Goal: Information Seeking & Learning: Learn about a topic

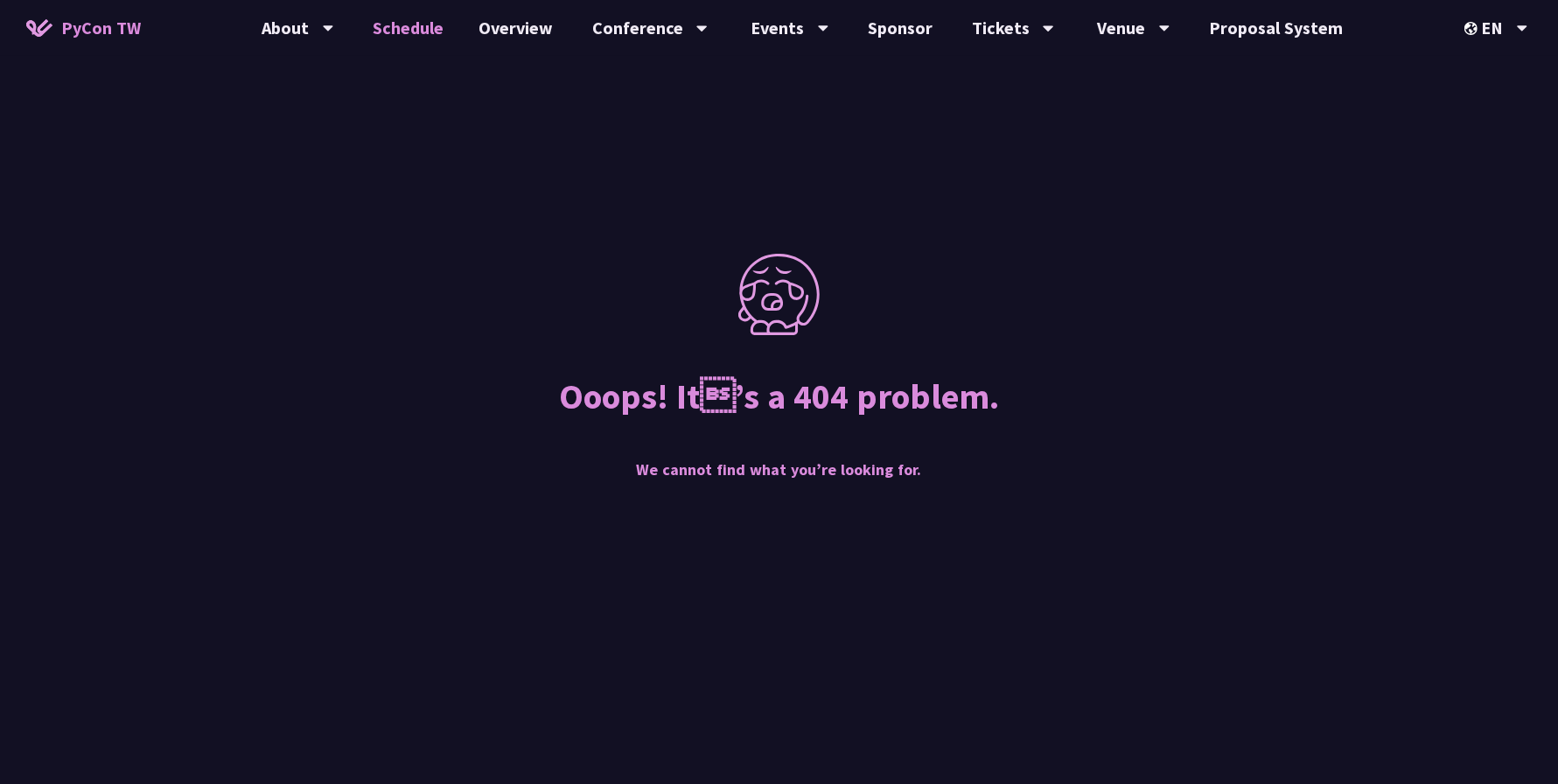
click at [414, 34] on link "Schedule" at bounding box center [409, 28] width 106 height 56
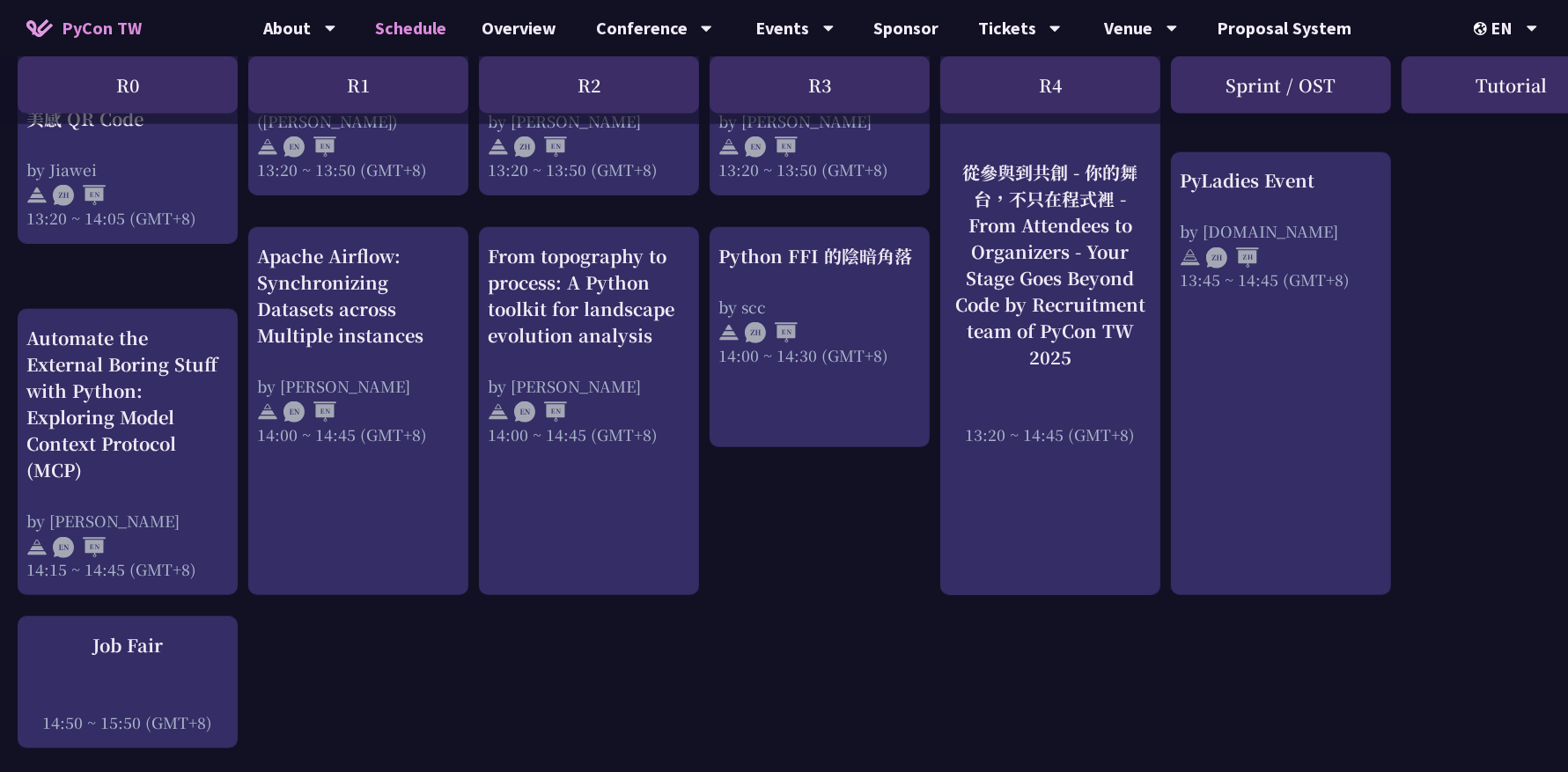
scroll to position [1643, 0]
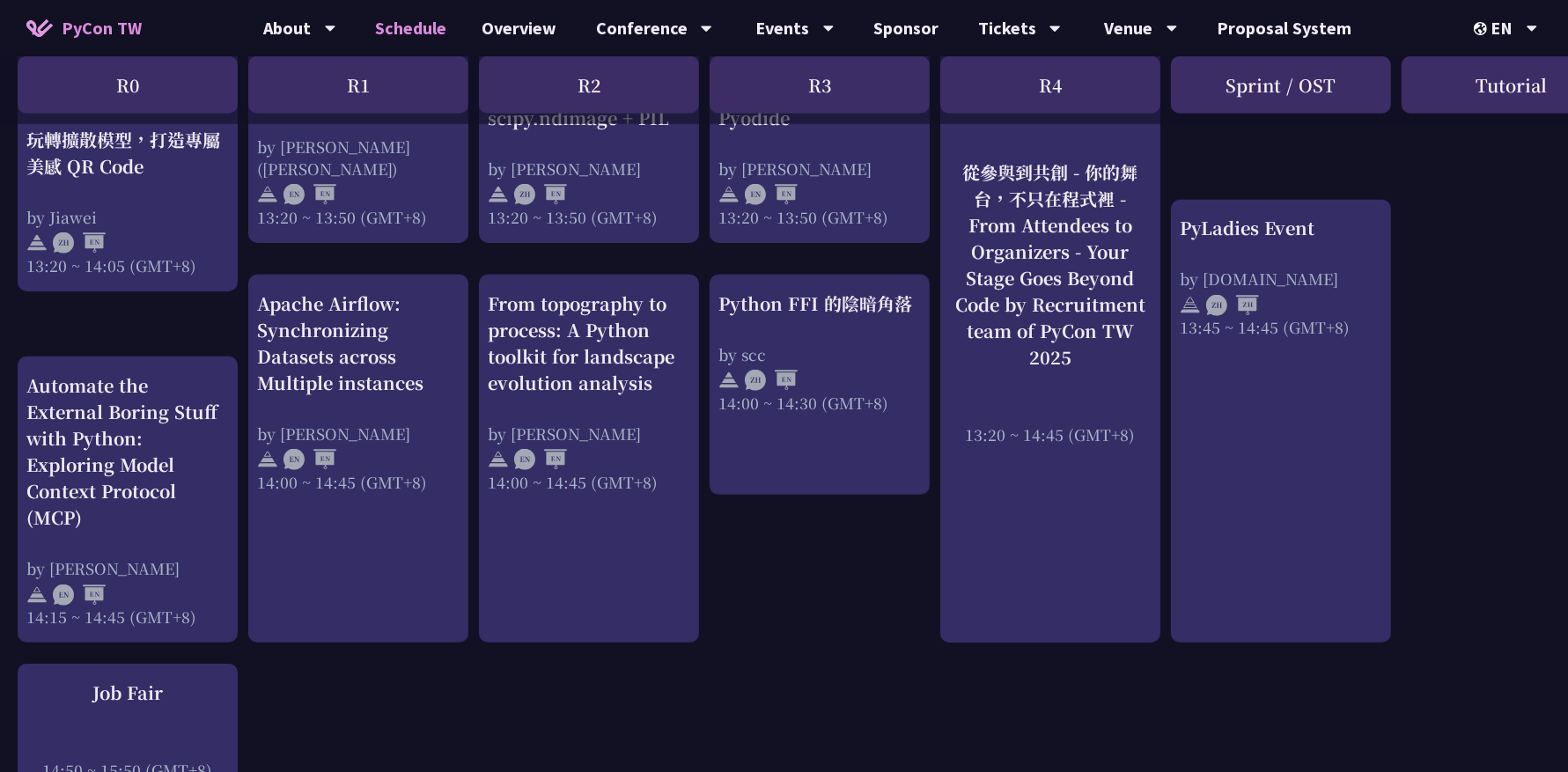
click at [206, 312] on div "An Introduction to the GIL for Python Beginners: Disabling It in Python 3.13 an…" at bounding box center [935, 173] width 1870 height 2917
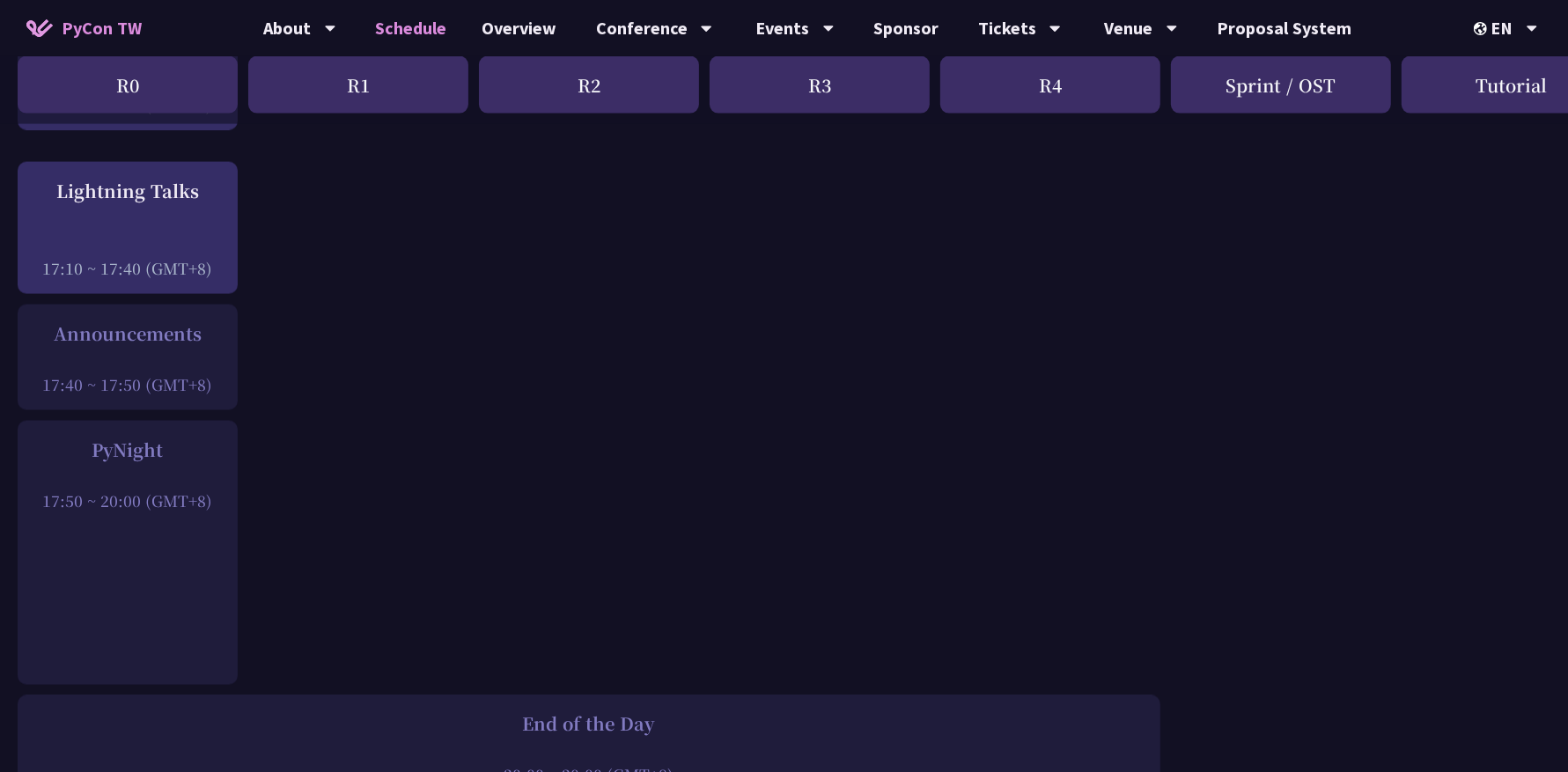
scroll to position [2453, 0]
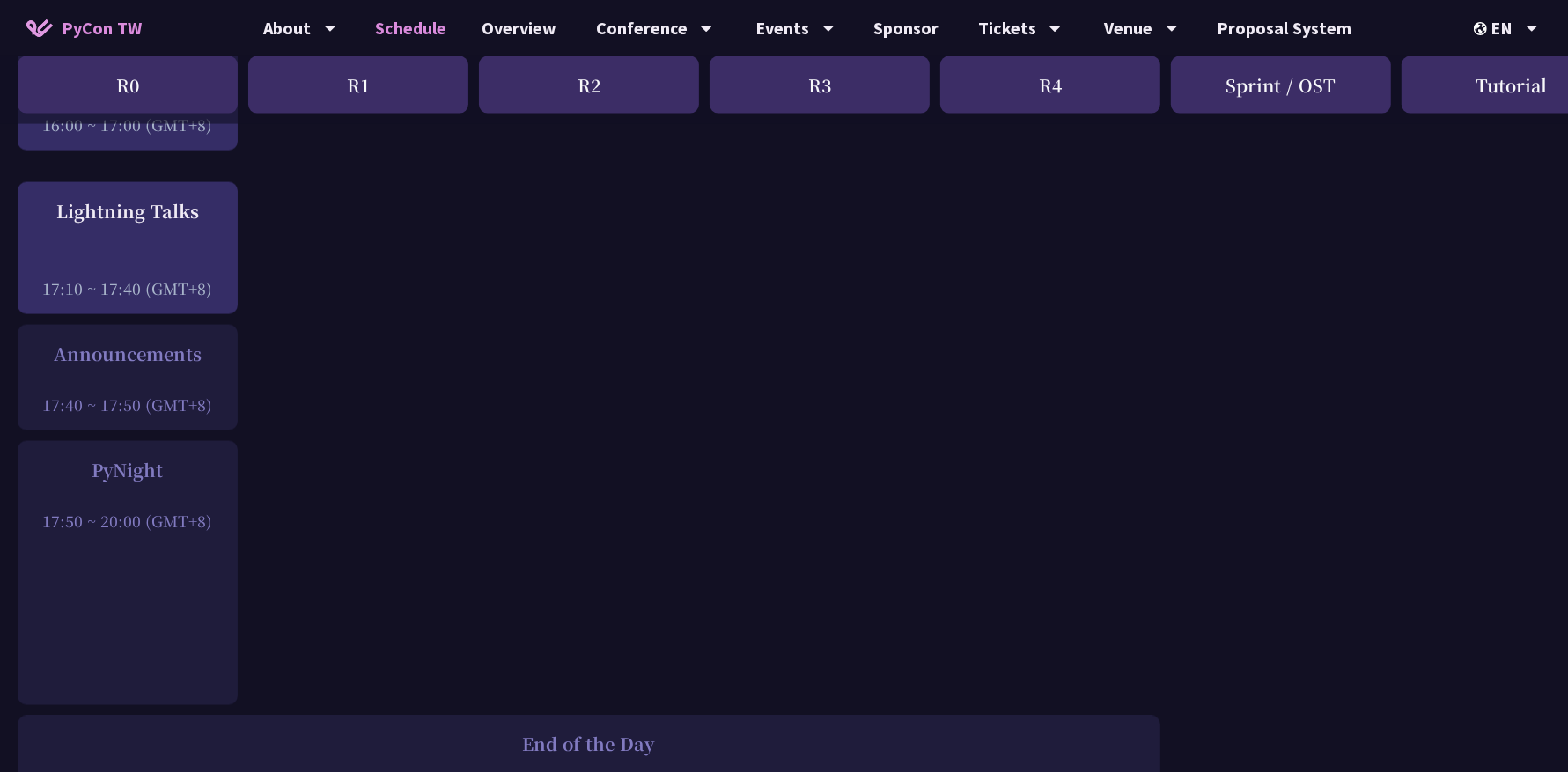
drag, startPoint x: 149, startPoint y: 391, endPoint x: 42, endPoint y: 390, distance: 107.0
click at [42, 394] on div "17:40 ~ 17:50 (GMT+8)" at bounding box center [127, 404] width 202 height 22
copy div "17:40 ~ 17:50 ("
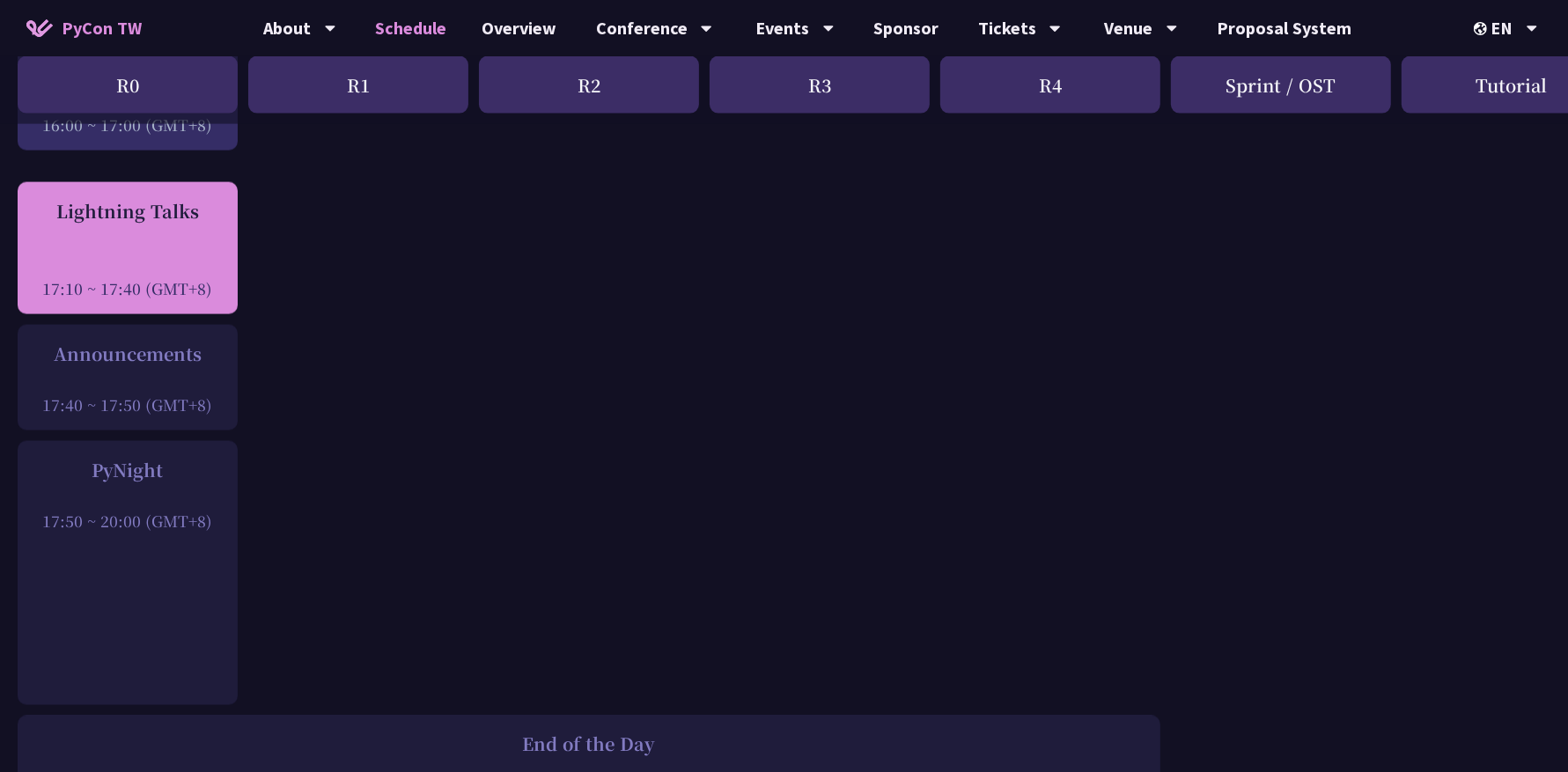
drag, startPoint x: 248, startPoint y: 281, endPoint x: 42, endPoint y: 279, distance: 206.0
copy div "17:10 ~ 17:40 (GMT+8)"
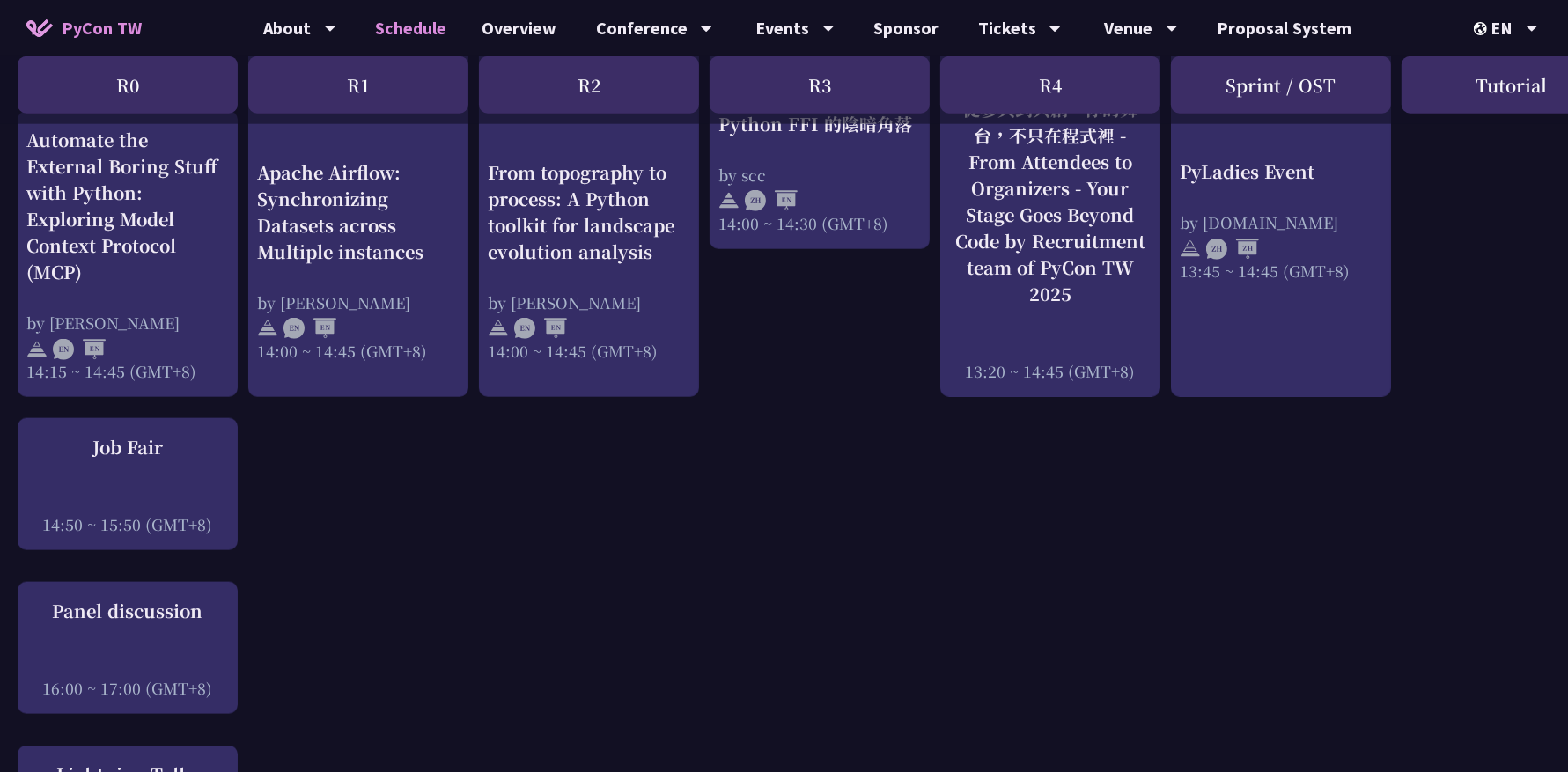
scroll to position [1833, 0]
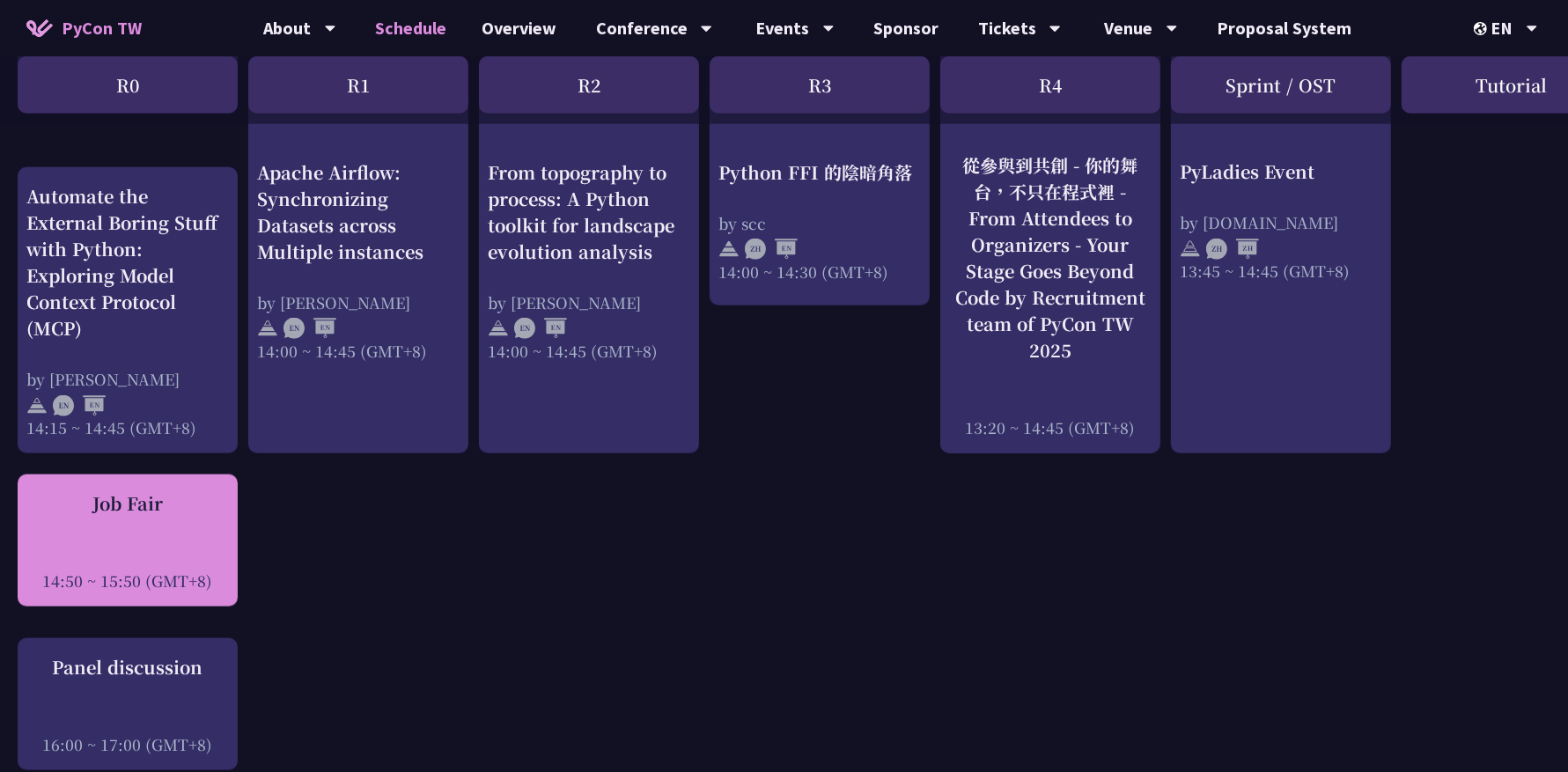
drag, startPoint x: 42, startPoint y: 574, endPoint x: 144, endPoint y: 575, distance: 102.0
click at [145, 575] on div "14:50 ~ 15:50 (GMT+8)" at bounding box center [127, 580] width 202 height 22
copy div "14:50 ~ 15:50"
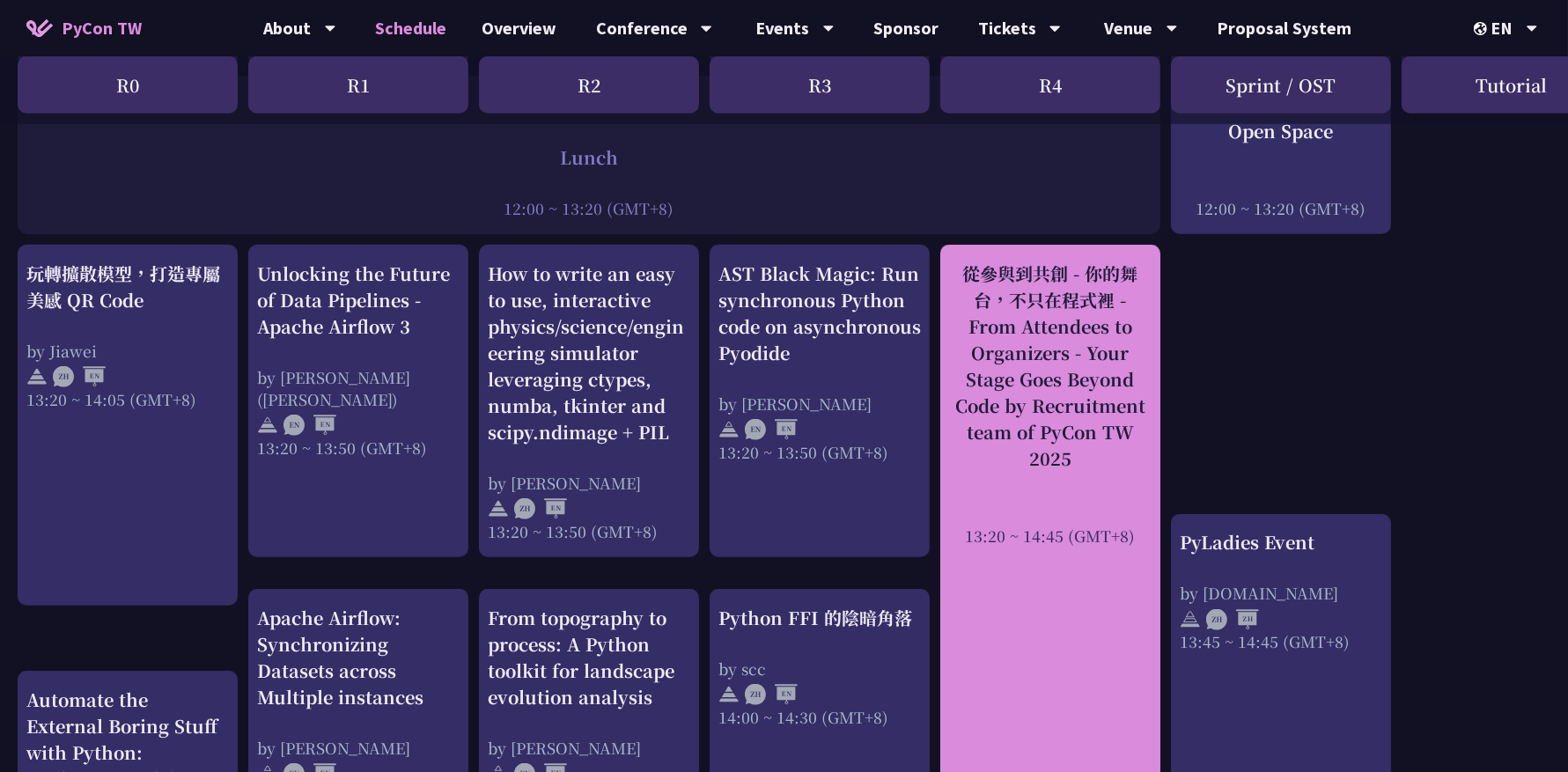
scroll to position [1333, 0]
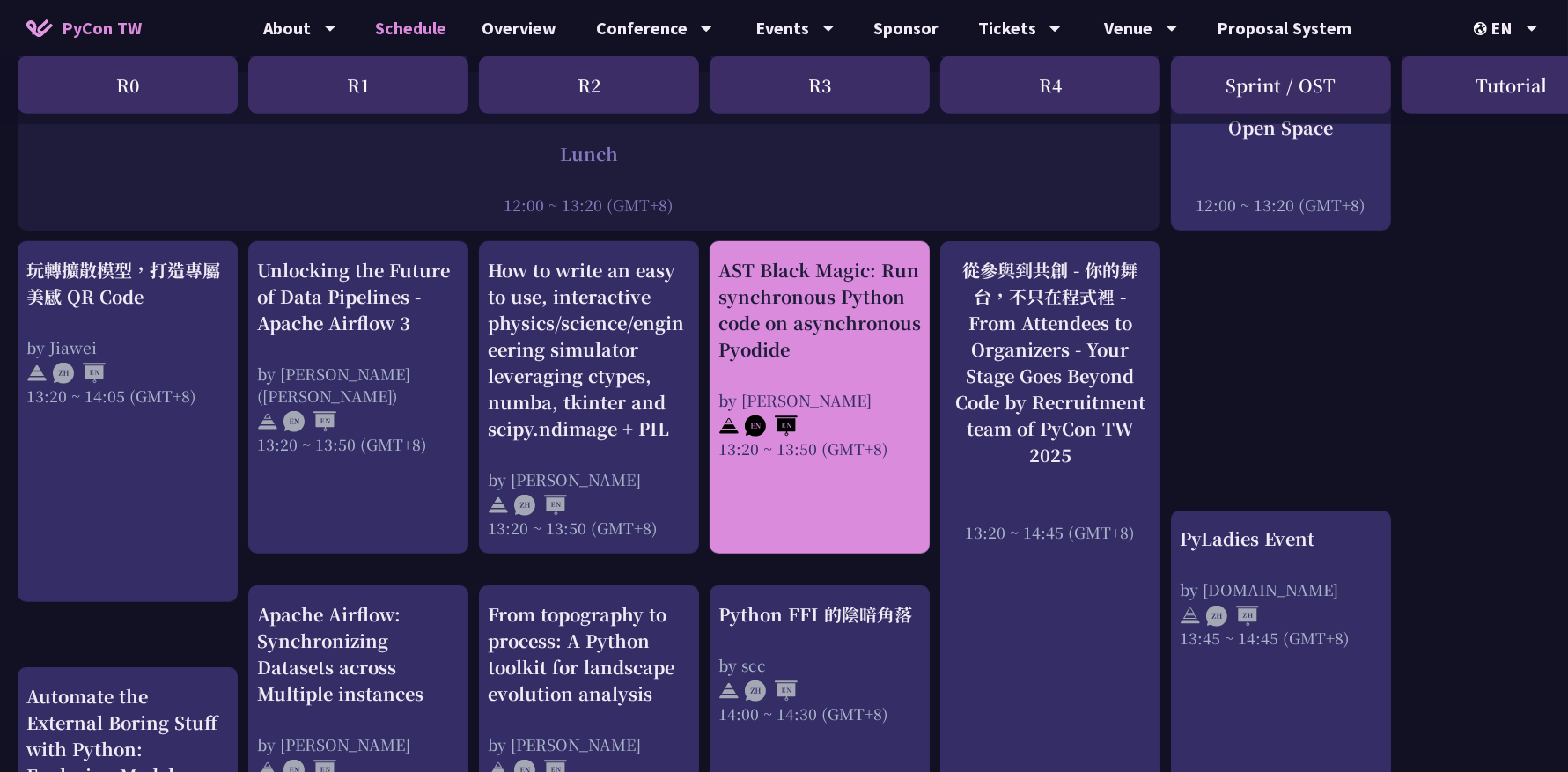
click at [795, 276] on div "AST Black Magic: Run synchronous Python code on asynchronous Pyodide" at bounding box center [819, 310] width 202 height 106
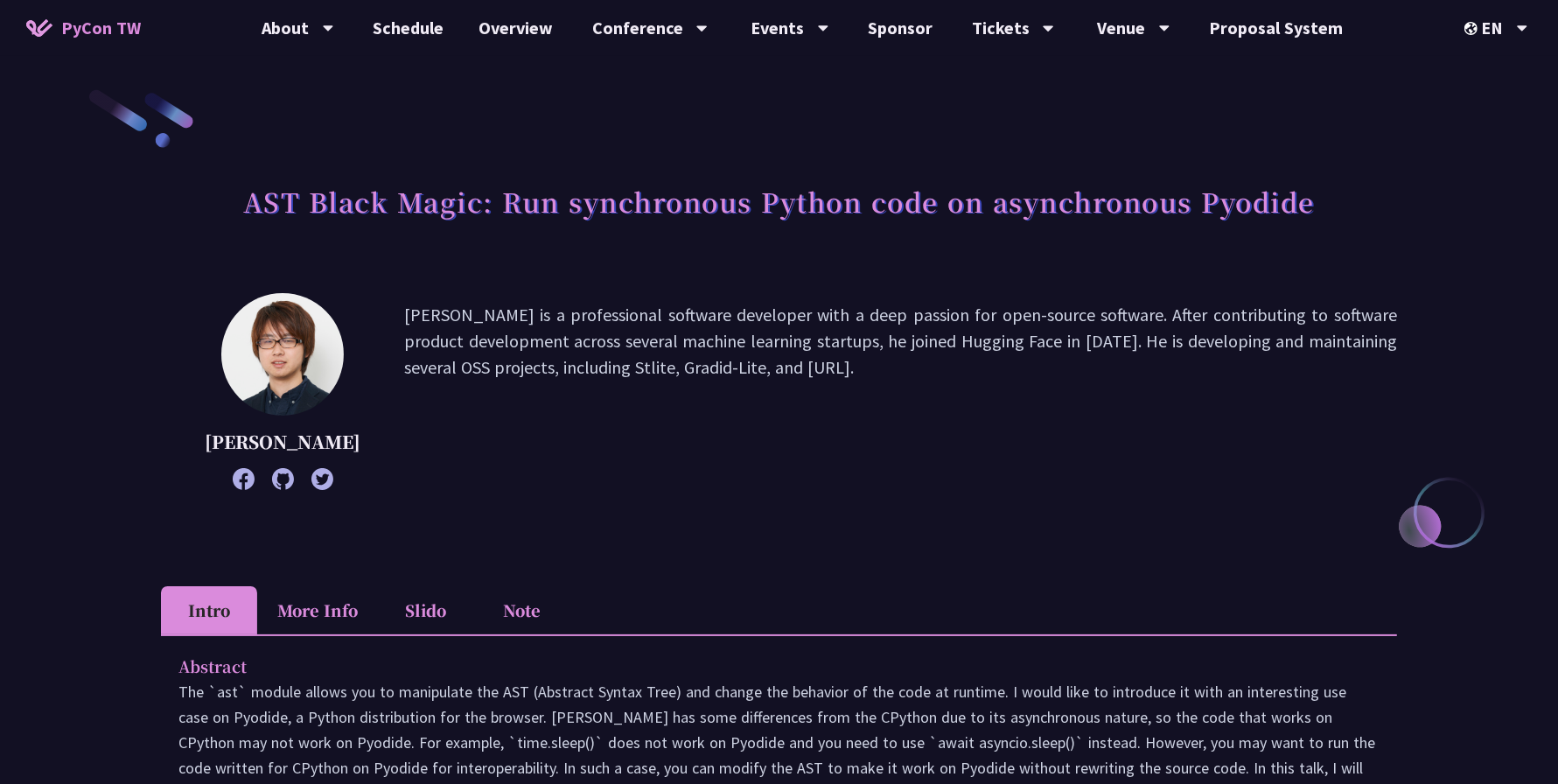
click at [405, 207] on h1 "AST Black Magic: Run synchronous Python code on asynchronous Pyodide" at bounding box center [779, 201] width 1072 height 52
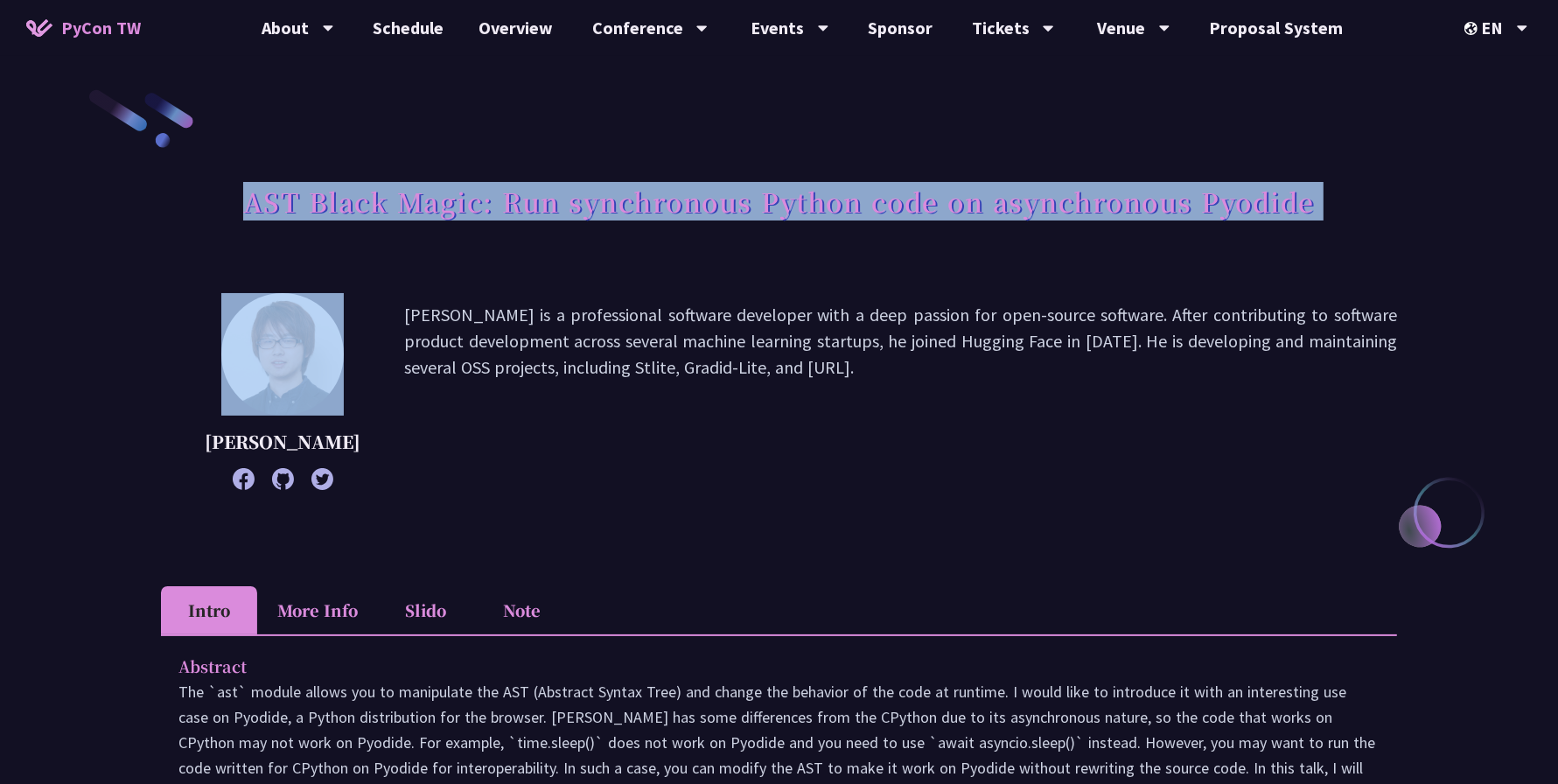
click at [405, 207] on h1 "AST Black Magic: Run synchronous Python code on asynchronous Pyodide" at bounding box center [779, 201] width 1072 height 52
copy div "AST Black Magic: Run synchronous Python code on asynchronous Pyodide"
